Goal: Task Accomplishment & Management: Manage account settings

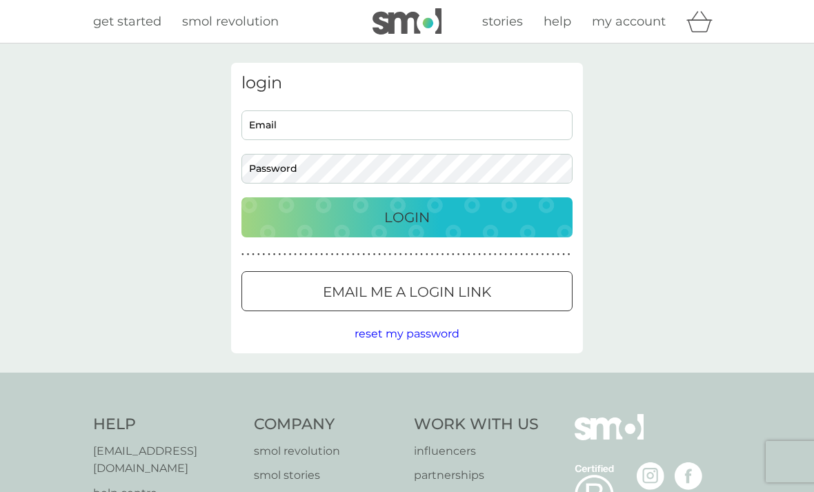
click at [293, 124] on input "Email" at bounding box center [406, 125] width 331 height 30
type input "[EMAIL_ADDRESS][DOMAIN_NAME]"
click at [407, 217] on button "Login" at bounding box center [406, 217] width 331 height 40
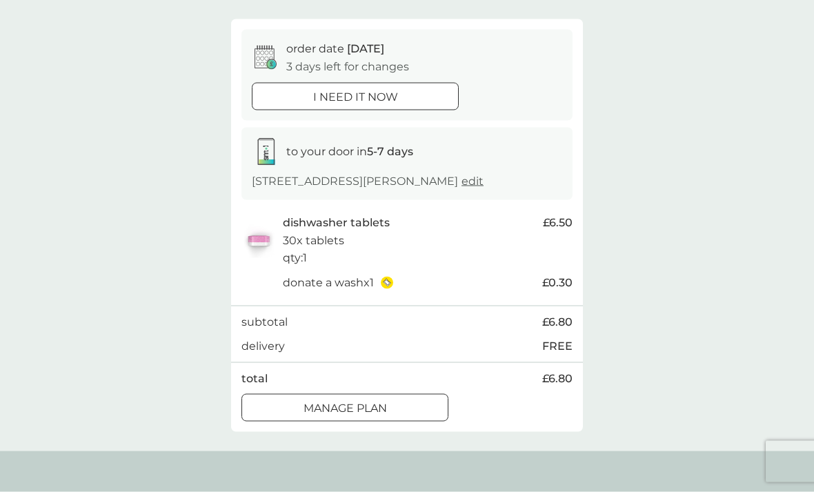
scroll to position [112, 0]
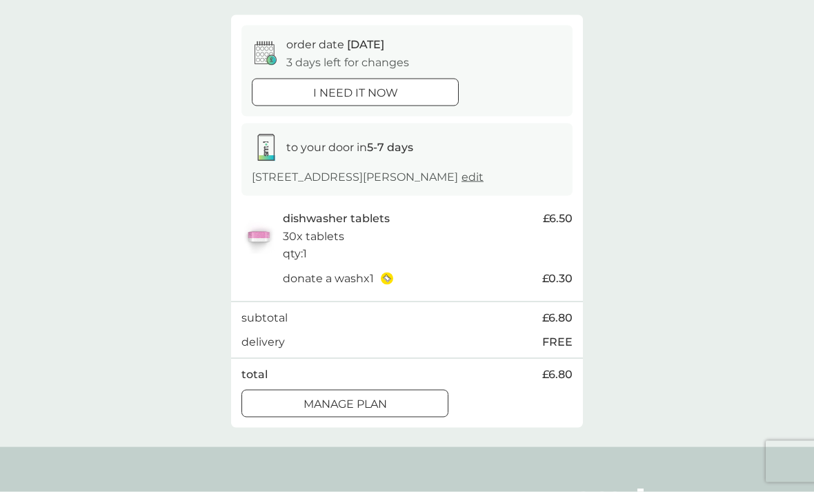
click at [393, 413] on div "Manage plan" at bounding box center [345, 404] width 206 height 18
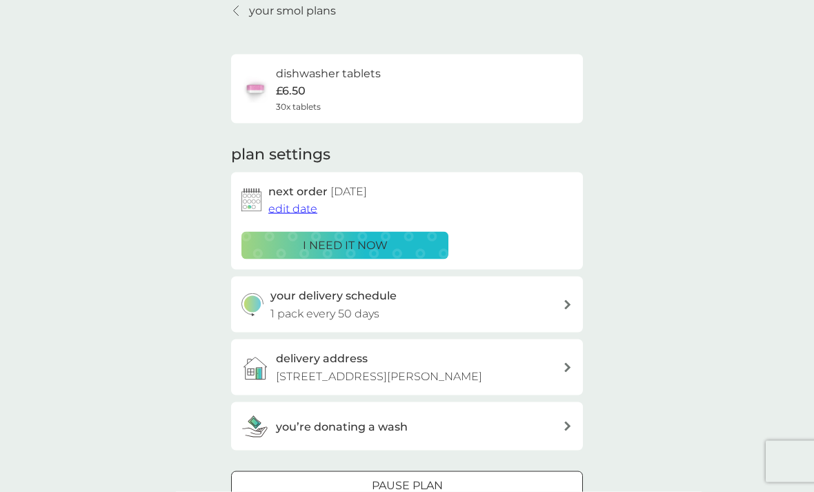
scroll to position [61, 0]
click at [564, 299] on icon at bounding box center [567, 304] width 7 height 10
select select "49"
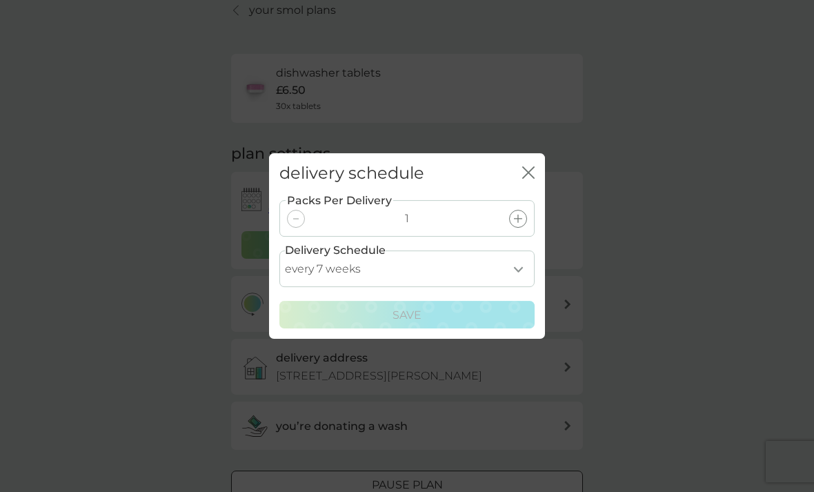
click at [531, 179] on icon "close" at bounding box center [528, 172] width 12 height 12
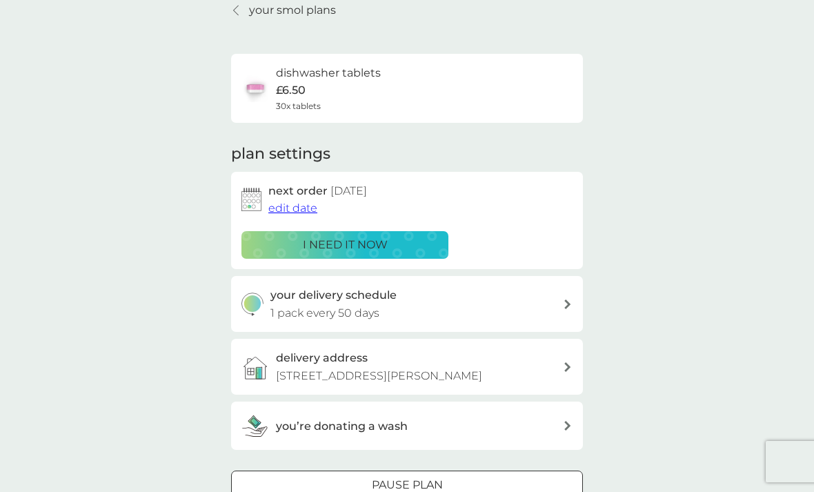
click at [293, 207] on span "edit date" at bounding box center [292, 207] width 49 height 13
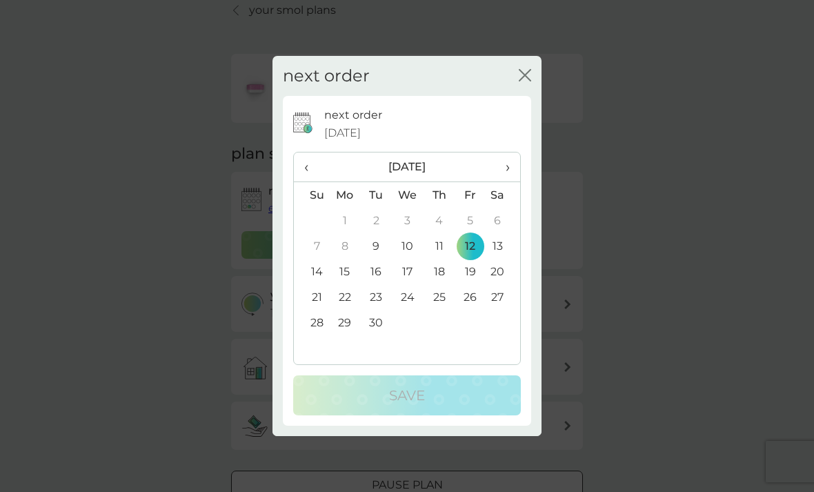
click at [511, 182] on th "›" at bounding box center [503, 167] width 34 height 30
click at [473, 259] on td "10" at bounding box center [470, 246] width 31 height 26
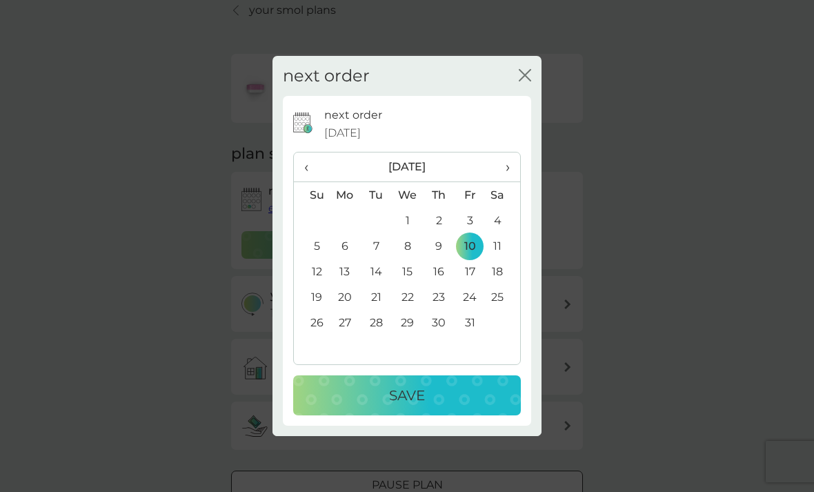
click at [422, 406] on p "Save" at bounding box center [407, 395] width 36 height 22
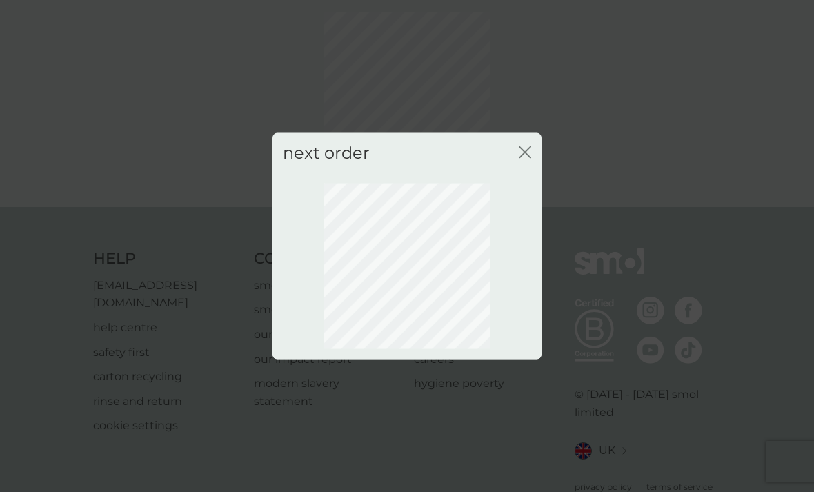
scroll to position [41, 0]
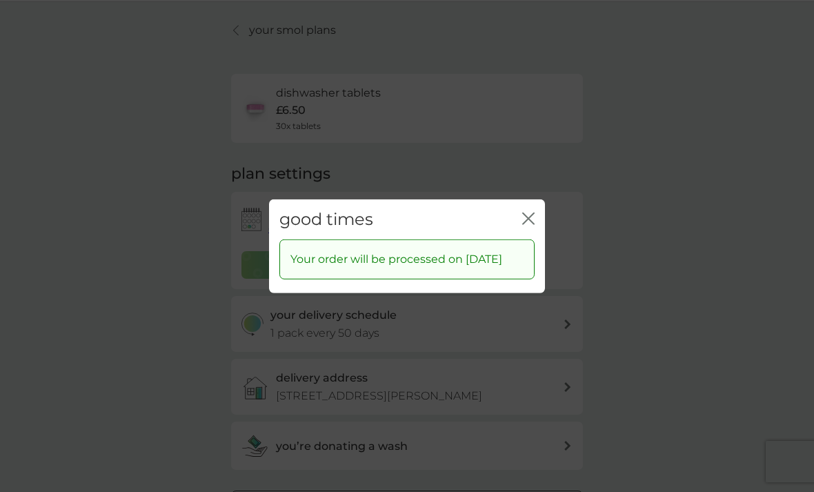
click at [531, 224] on icon "close" at bounding box center [528, 218] width 12 height 12
